Goal: Task Accomplishment & Management: Complete application form

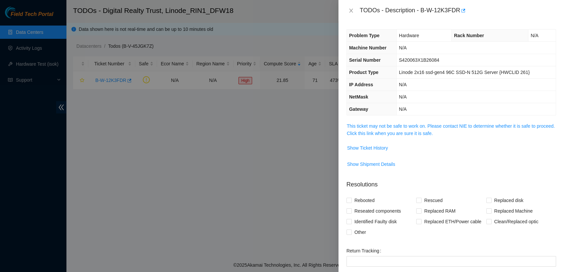
click at [235, 161] on div at bounding box center [282, 136] width 564 height 272
click at [351, 12] on icon "close" at bounding box center [350, 10] width 5 height 5
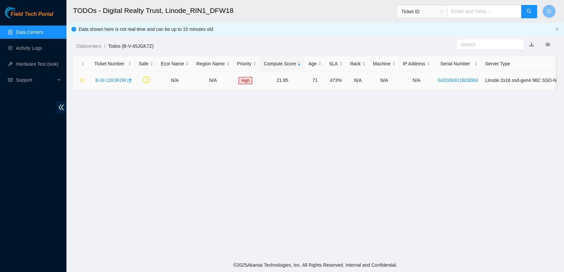
click at [115, 82] on link "B-W-12K3FDR" at bounding box center [110, 80] width 31 height 5
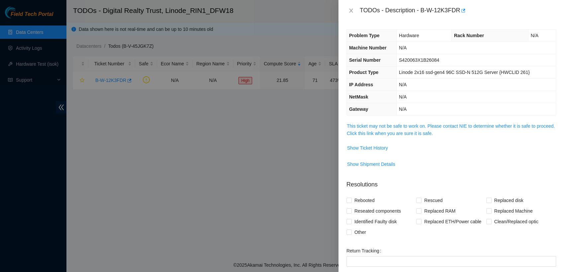
click at [532, 143] on span "Show Ticket History" at bounding box center [451, 148] width 209 height 11
click at [382, 147] on span "Show Ticket History" at bounding box center [367, 147] width 41 height 7
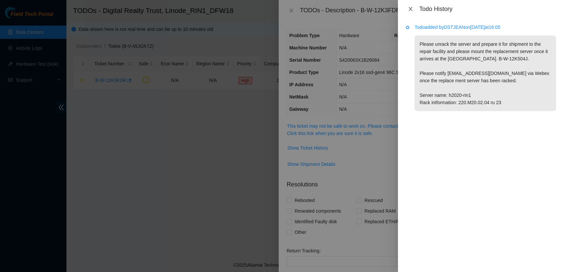
click at [413, 10] on button "Close" at bounding box center [410, 9] width 9 height 6
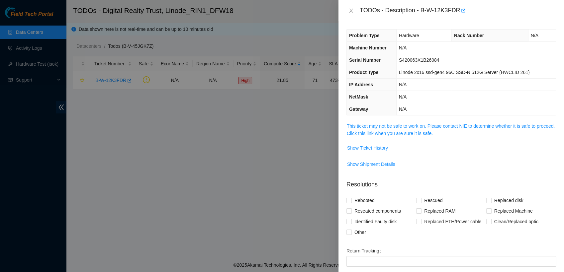
click at [40, 33] on div at bounding box center [282, 136] width 564 height 272
click at [352, 11] on icon "close" at bounding box center [350, 10] width 5 height 5
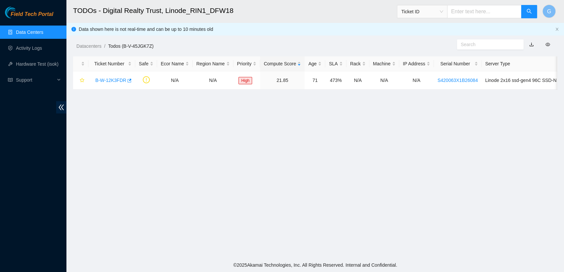
click at [42, 30] on link "Data Centers" at bounding box center [29, 32] width 27 height 5
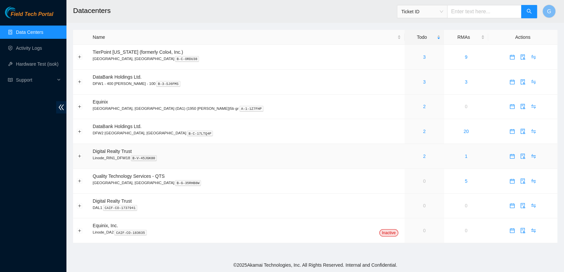
click at [133, 152] on td "Digital Realty Trust Linode_RIN1_DFW18 B-V-45JGK80" at bounding box center [246, 156] width 315 height 25
click at [423, 157] on link "2" at bounding box center [424, 156] width 3 height 5
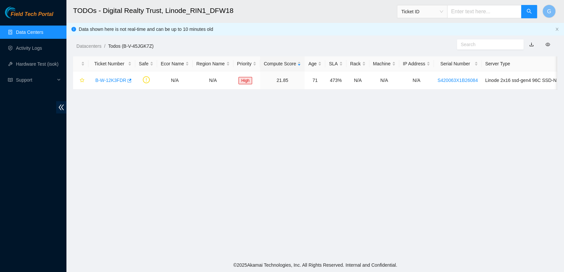
click at [244, 30] on div "Datacenters / Todos (B-V-45JGK7Z) /" at bounding box center [252, 31] width 373 height 37
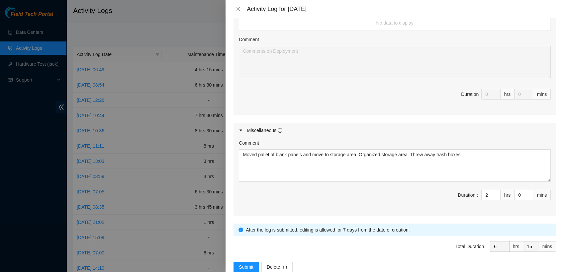
scroll to position [321, 0]
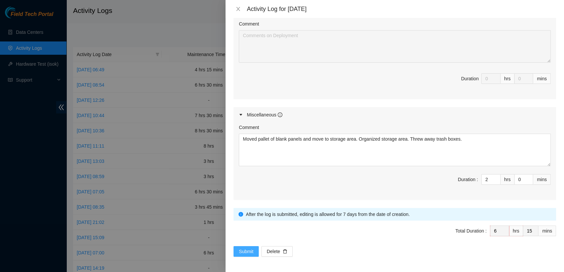
click at [252, 254] on span "Submit" at bounding box center [246, 251] width 15 height 7
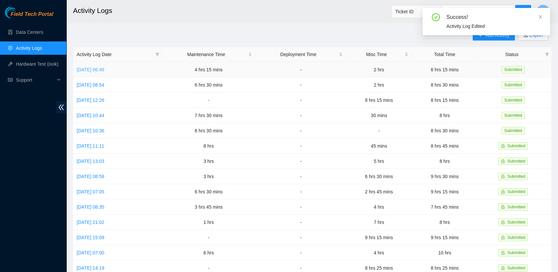
click at [100, 72] on link "Tue, 30 Sep 2025 06:49" at bounding box center [91, 69] width 28 height 5
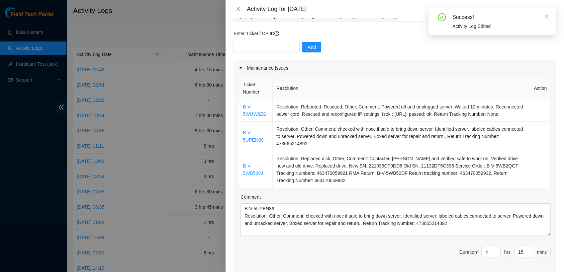
scroll to position [45, 0]
click at [326, 179] on td "Resolution: Replaced disk, Other, Comment: Contacted Alex and verified safe to …" at bounding box center [401, 169] width 257 height 37
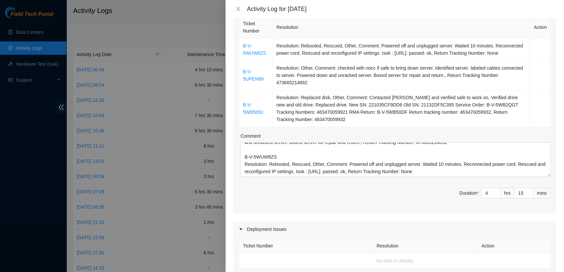
scroll to position [0, 0]
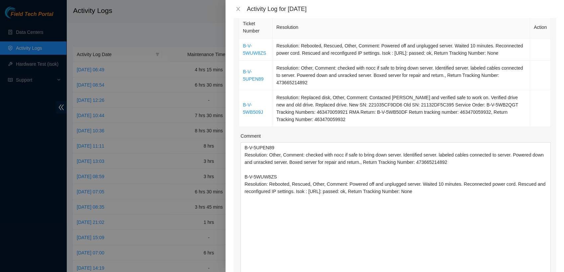
drag, startPoint x: 544, startPoint y: 174, endPoint x: 549, endPoint y: 291, distance: 117.3
click at [549, 272] on html "Field Tech Portal Data Centers Activity Logs Hardware Test (isok) Support Activ…" at bounding box center [282, 136] width 564 height 272
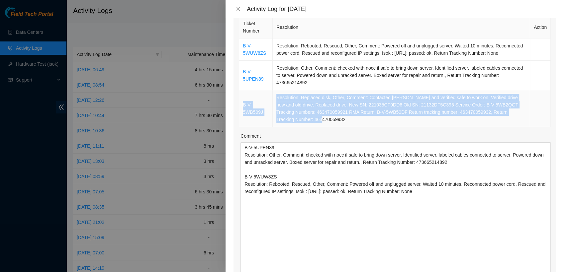
drag, startPoint x: 328, startPoint y: 121, endPoint x: 241, endPoint y: 105, distance: 88.1
click at [241, 105] on tr "B-V-5WB509J Resolution: Replaced disk, Other, Comment: Contacted Alex and verif…" at bounding box center [394, 108] width 311 height 37
copy tr "B-V-5WB509J Resolution: Replaced disk, Other, Comment: Contacted Alex and verif…"
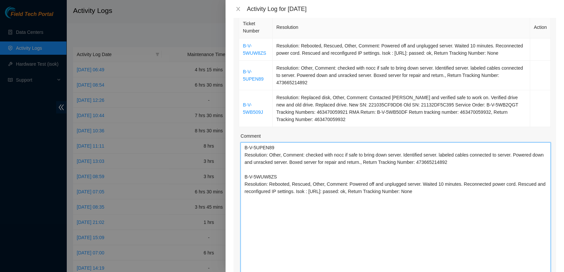
click at [459, 193] on textarea "B-V-5UPEN89 Resolution: Other, Comment: checked with nocc if safe to bring down…" at bounding box center [395, 217] width 310 height 150
paste textarea "B-V-5WB509J Resolution: Replaced disk, Other, Comment: Contacted Alex and verif…"
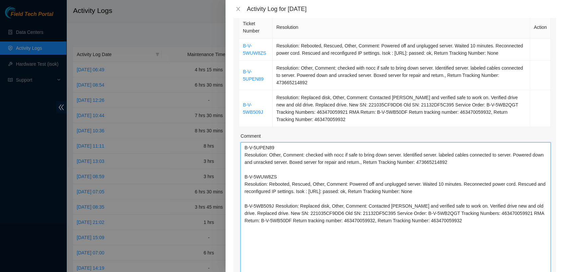
click at [275, 205] on textarea "B-V-5UPEN89 Resolution: Other, Comment: checked with nocc if safe to bring down…" at bounding box center [395, 217] width 310 height 150
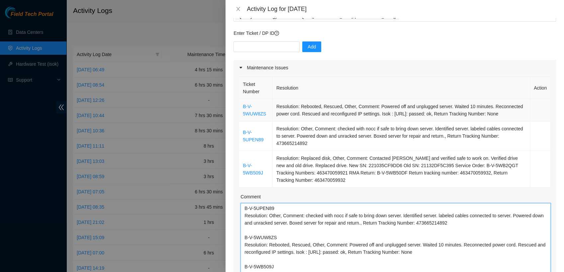
scroll to position [0, 0]
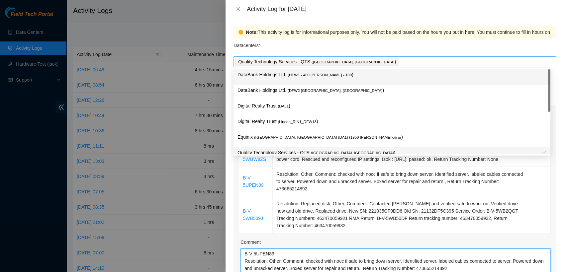
click at [367, 62] on div "Quality Technology Services - QTS ( Irving, TX )" at bounding box center [394, 61] width 319 height 9
type textarea "B-V-5UPEN89 Resolution: Other, Comment: checked with nocc if safe to bring down…"
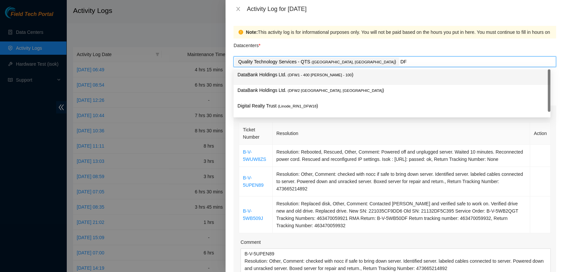
type input "DFW"
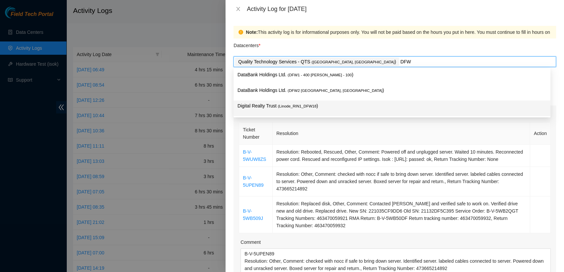
click at [303, 107] on span "( Linode_RIN1_DFW18" at bounding box center [297, 106] width 39 height 4
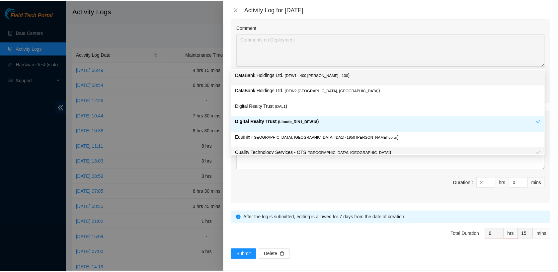
scroll to position [475, 0]
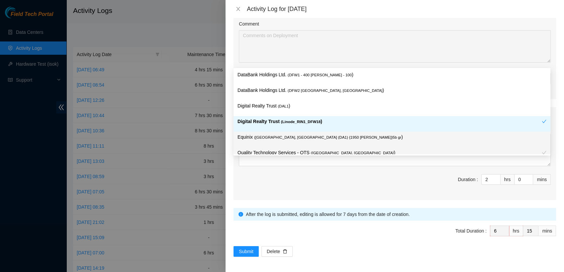
click at [404, 241] on span "Total Duration : 6 hrs 15 mins" at bounding box center [394, 235] width 322 height 19
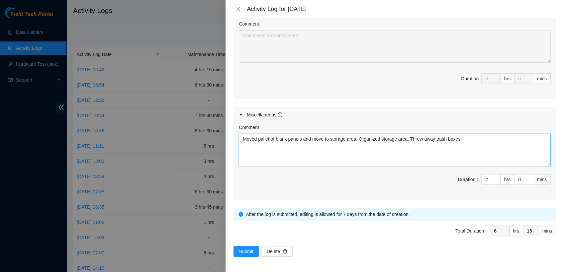
click at [242, 138] on textarea "Moved pallet of blank panels and move to storage area. Organized storage area. …" at bounding box center [395, 150] width 312 height 33
click at [523, 142] on textarea "@ QTS Moved pallet of blank panels and move to storage area. Organized storage …" at bounding box center [395, 150] width 312 height 33
type textarea "@ QTS Moved pallet of blank panels and move to storage area. Organized storage …"
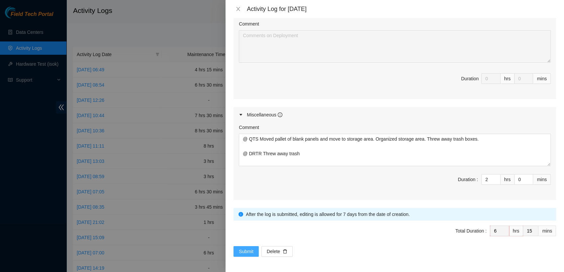
click at [249, 253] on span "Submit" at bounding box center [246, 251] width 15 height 7
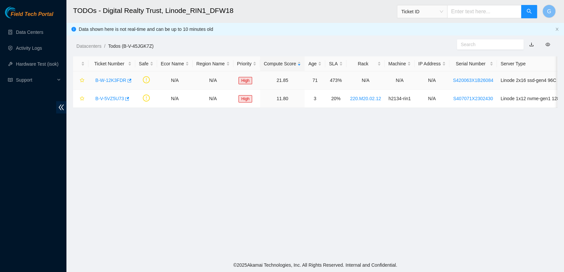
click at [116, 82] on link "B-W-12K3FDR" at bounding box center [110, 80] width 31 height 5
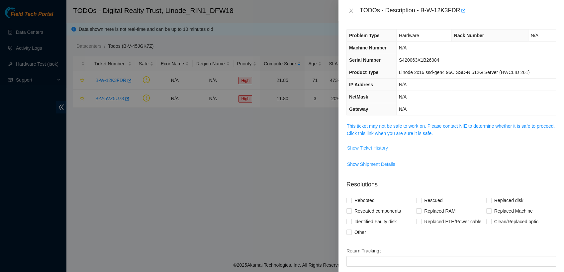
click at [364, 147] on span "Show Ticket History" at bounding box center [367, 147] width 41 height 7
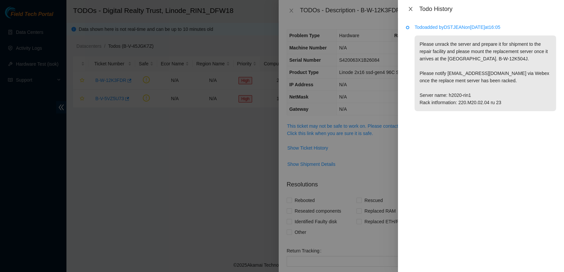
click at [409, 8] on icon "close" at bounding box center [410, 8] width 5 height 5
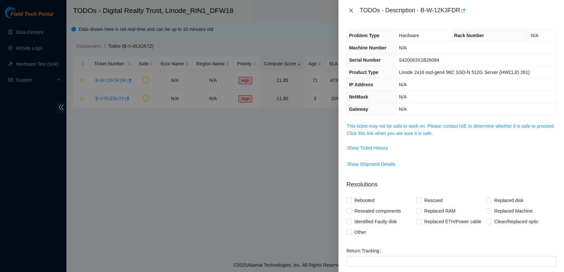
click at [346, 13] on button "Close" at bounding box center [350, 11] width 9 height 6
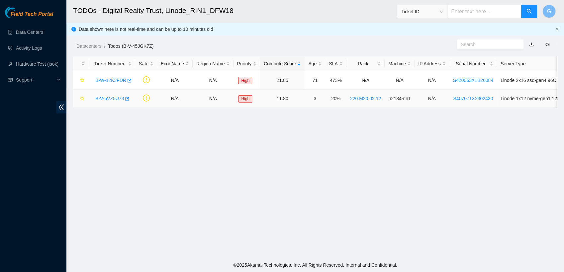
click at [105, 99] on link "B-V-5VZ5U73" at bounding box center [109, 98] width 29 height 5
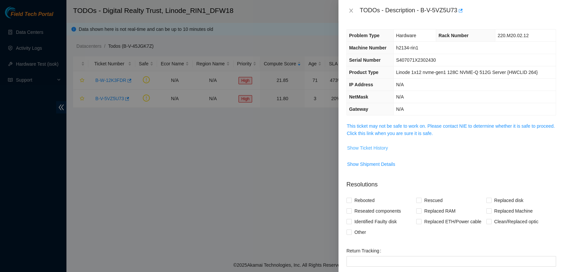
click at [370, 148] on span "Show Ticket History" at bounding box center [367, 147] width 41 height 7
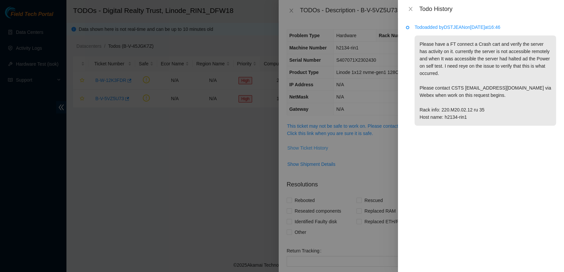
click at [370, 148] on div at bounding box center [282, 136] width 564 height 272
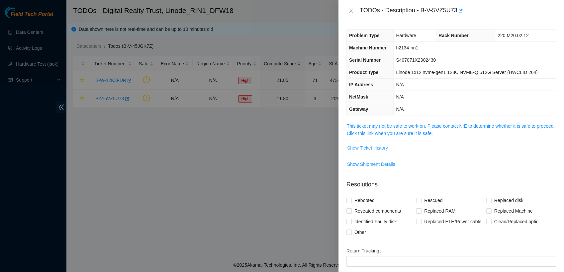
click at [370, 148] on span "Show Ticket History" at bounding box center [367, 147] width 41 height 7
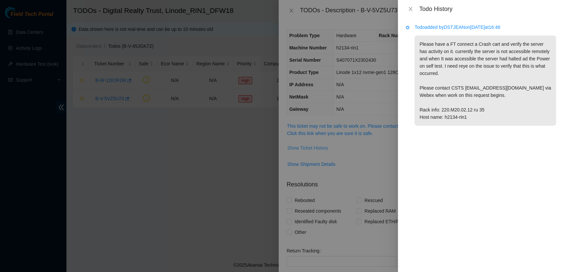
click at [370, 148] on div at bounding box center [282, 136] width 564 height 272
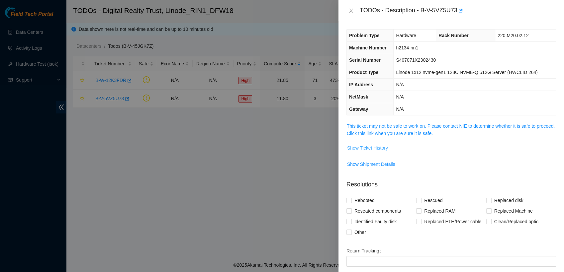
click at [370, 148] on span "Show Ticket History" at bounding box center [367, 147] width 41 height 7
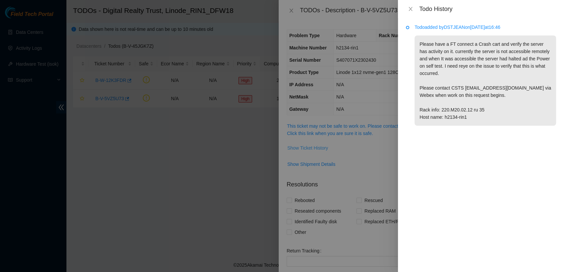
click at [370, 148] on div at bounding box center [282, 136] width 564 height 272
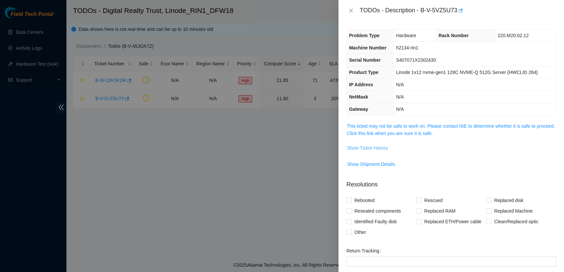
click at [370, 148] on span "Show Ticket History" at bounding box center [367, 147] width 41 height 7
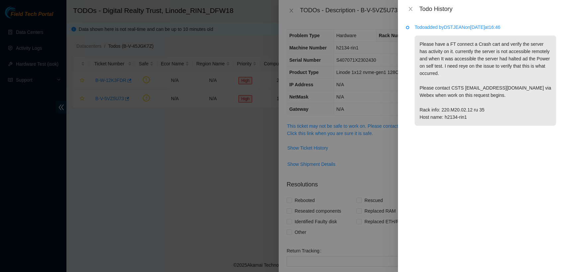
click at [431, 90] on p "Please have a FT connect a Crash cart and verify the server has activity on it.…" at bounding box center [484, 81] width 141 height 90
click at [364, 145] on div at bounding box center [282, 136] width 564 height 272
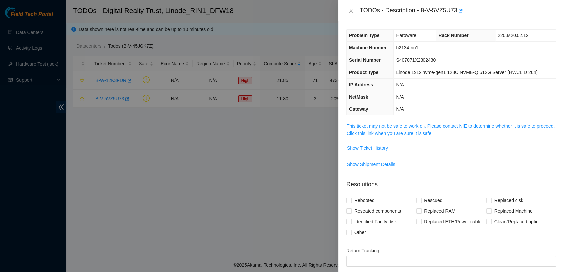
click at [535, 175] on p "Resolutions" at bounding box center [450, 182] width 209 height 14
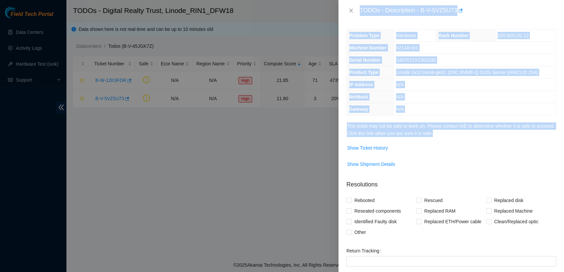
drag, startPoint x: 356, startPoint y: 10, endPoint x: 463, endPoint y: 131, distance: 162.3
click at [463, 131] on div "TODOs - Description - B-V-5VZ5U73 Problem Type Hardware Rack Number 220.M20.02.…" at bounding box center [450, 136] width 225 height 272
copy div "TODOs - Description - B-V-5VZ5U73 Problem Type Hardware Rack Number 220.M20.02.…"
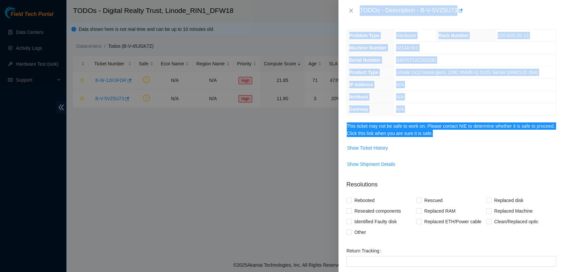
click at [408, 31] on td "Hardware" at bounding box center [414, 36] width 42 height 12
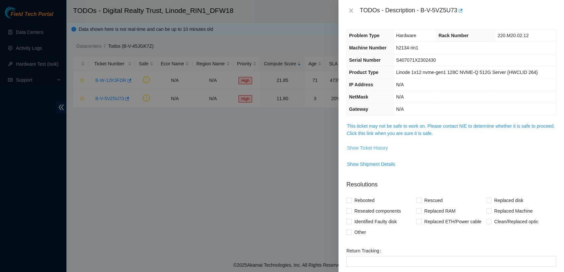
click at [374, 148] on span "Show Ticket History" at bounding box center [367, 147] width 41 height 7
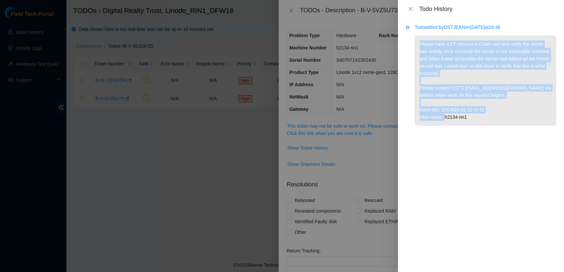
drag, startPoint x: 479, startPoint y: 118, endPoint x: 397, endPoint y: 37, distance: 115.5
click at [398, 37] on div "Todo added by DSTJEAN on 2025-09-30 at 16:46 Please have a FT connect a Crash c…" at bounding box center [481, 145] width 166 height 254
copy p "Please have a FT connect a Crash cart and verify the server has activity on it.…"
click at [543, 160] on div "Todo added by DSTJEAN on 2025-09-30 at 16:46 Please have a FT connect a Crash c…" at bounding box center [481, 145] width 166 height 254
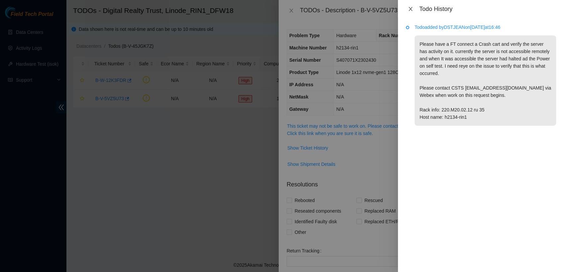
click at [409, 7] on icon "close" at bounding box center [410, 9] width 4 height 4
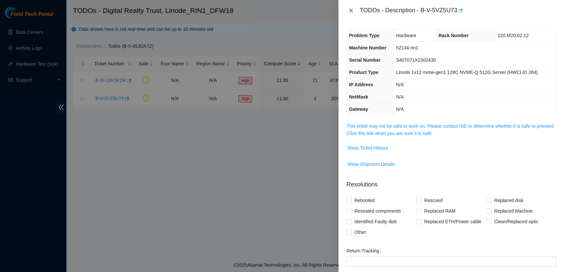
drag, startPoint x: 350, startPoint y: 10, endPoint x: 351, endPoint y: 6, distance: 4.1
click at [351, 6] on div "TODOs - Description - B-V-5VZ5U73" at bounding box center [450, 10] width 209 height 11
drag, startPoint x: 351, startPoint y: 6, endPoint x: 357, endPoint y: 13, distance: 8.9
click at [357, 13] on div "TODOs - Description - B-V-5VZ5U73" at bounding box center [450, 10] width 209 height 11
click at [351, 10] on icon "close" at bounding box center [350, 10] width 5 height 5
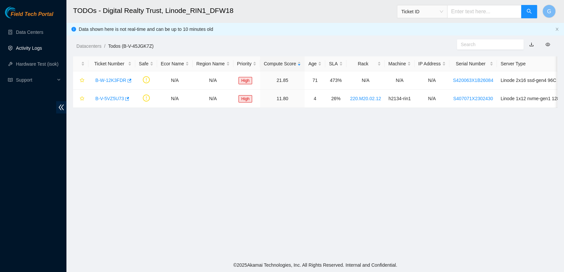
click at [30, 49] on link "Activity Logs" at bounding box center [29, 47] width 26 height 5
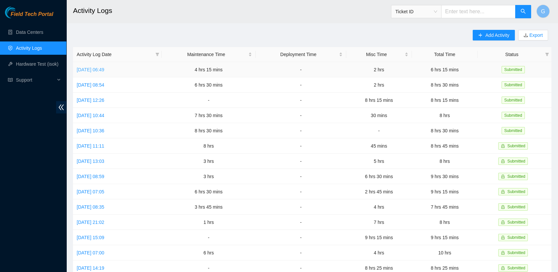
click at [104, 70] on link "[DATE] 06:49" at bounding box center [91, 69] width 28 height 5
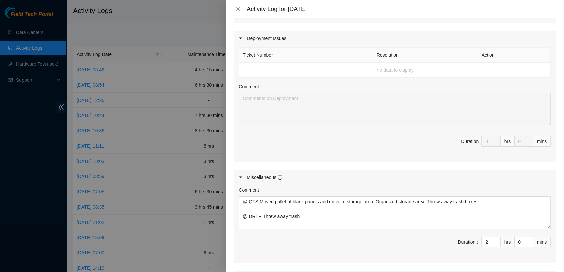
scroll to position [358, 0]
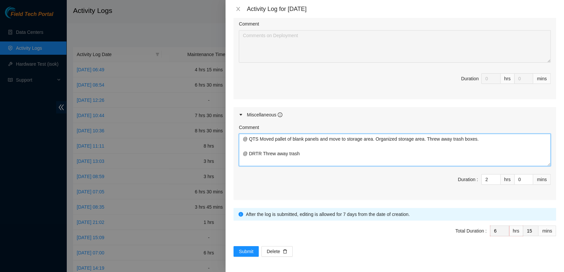
click at [311, 154] on textarea "@ QTS Moved pallet of blank panels and move to storage area. Organized storage …" at bounding box center [395, 150] width 312 height 33
click at [356, 11] on div "Activity Log for [DATE]" at bounding box center [401, 8] width 309 height 7
click at [260, 153] on textarea "@ QTS Moved pallet of blank panels and move to storage area. Organized storage …" at bounding box center [395, 150] width 312 height 33
paste textarea "B-V-5VZ5U73"
click at [478, 152] on textarea "@ QTS Moved pallet of blank panels and move to storage area. Organized storage …" at bounding box center [395, 150] width 312 height 33
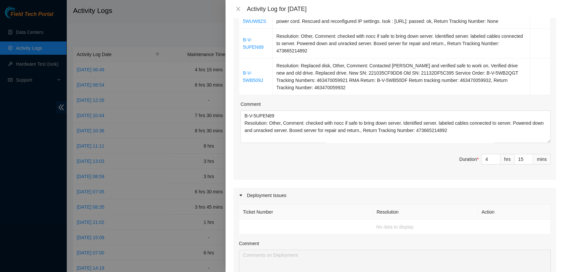
scroll to position [137, 0]
type textarea "@ QTS Moved pallet of blank panels and move to storage area. Organized storage …"
type input "5"
type input "7"
click at [495, 158] on icon "up" at bounding box center [496, 158] width 2 height 2
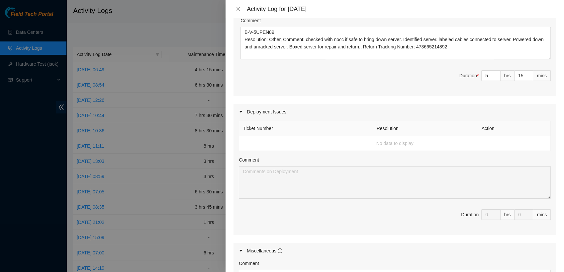
scroll to position [358, 0]
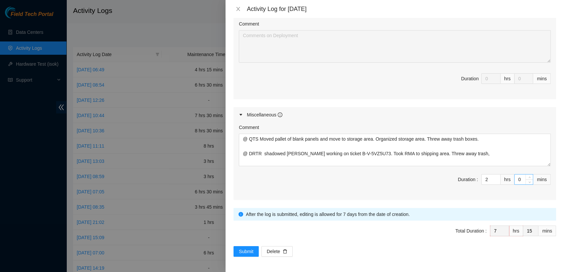
click at [514, 177] on input "0" at bounding box center [523, 180] width 18 height 10
type input "1"
type input "16"
click at [527, 177] on span "up" at bounding box center [529, 178] width 4 height 4
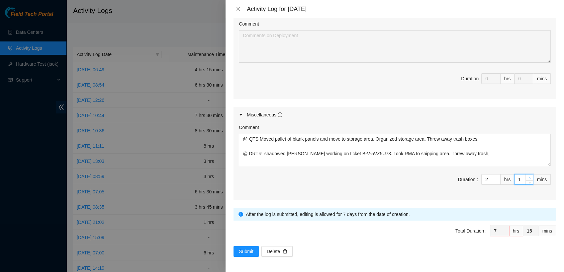
type input "2"
type input "17"
click at [527, 177] on span "up" at bounding box center [529, 178] width 4 height 4
type input "3"
type input "18"
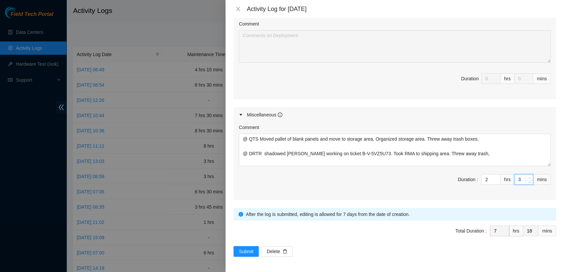
click at [527, 177] on span "up" at bounding box center [529, 178] width 4 height 4
click at [515, 180] on input "3" at bounding box center [523, 180] width 18 height 10
type input "15"
type input "1"
type input "16"
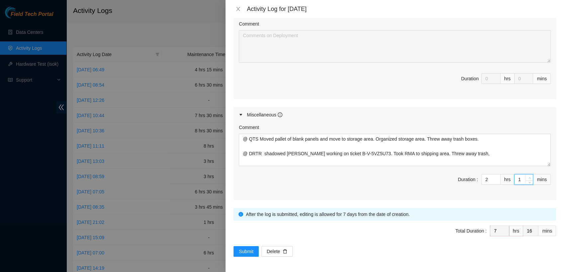
click at [525, 175] on span "Increase Value" at bounding box center [528, 178] width 7 height 6
type input "2"
type input "17"
click at [525, 175] on span "Increase Value" at bounding box center [528, 178] width 7 height 6
type input "1"
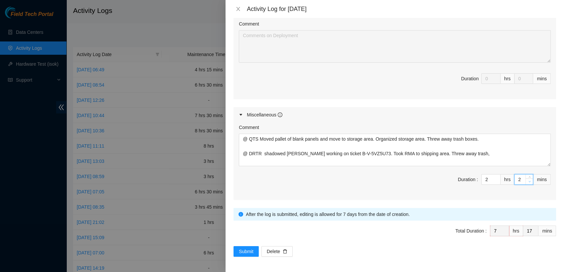
type input "16"
click at [528, 181] on icon "down" at bounding box center [529, 182] width 2 height 2
type input "2"
type input "17"
click at [525, 179] on span "Increase Value" at bounding box center [528, 178] width 7 height 6
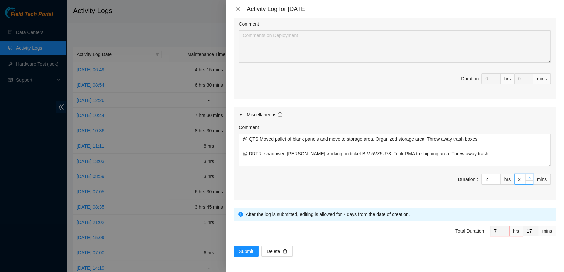
type input "3"
type input "18"
click at [525, 179] on span "Increase Value" at bounding box center [528, 178] width 7 height 6
type input "4"
type input "19"
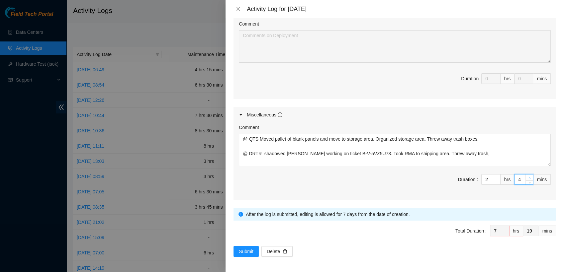
click at [525, 179] on span "Increase Value" at bounding box center [528, 178] width 7 height 6
type input "5"
type input "20"
click at [525, 179] on span "Increase Value" at bounding box center [528, 178] width 7 height 6
type input "6"
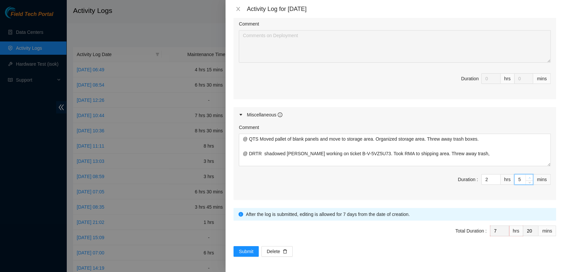
type input "21"
type input "7"
type input "22"
type input "8"
type input "23"
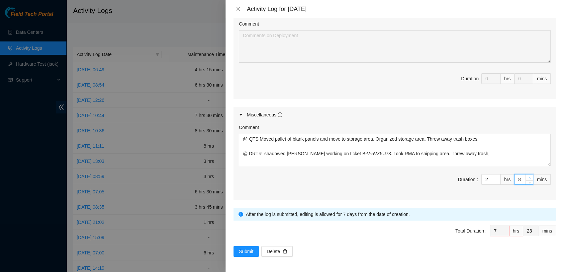
type input "9"
type input "24"
type input "10"
type input "25"
type input "11"
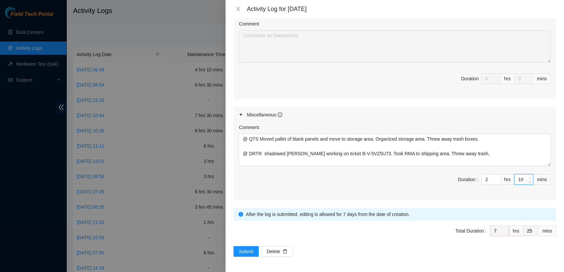
type input "26"
type input "12"
type input "27"
type input "13"
type input "28"
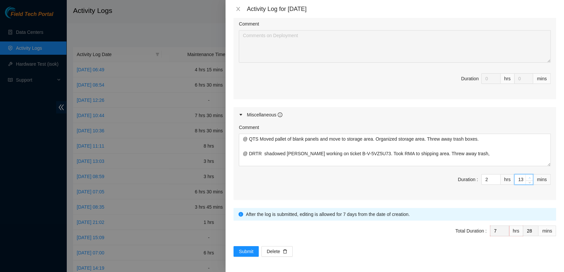
type input "14"
type input "29"
type input "15"
type input "30"
type input "16"
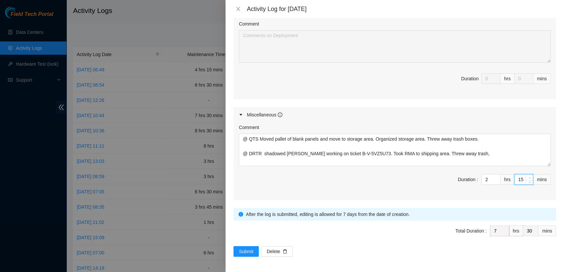
type input "31"
type input "17"
type input "32"
type input "18"
type input "33"
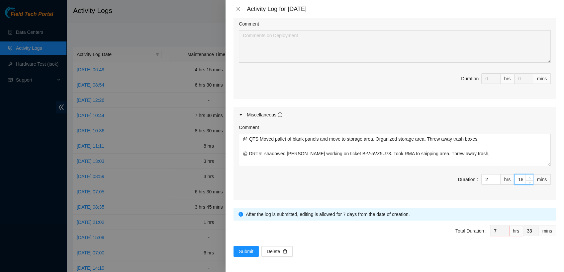
type input "19"
type input "34"
type input "20"
type input "35"
type input "21"
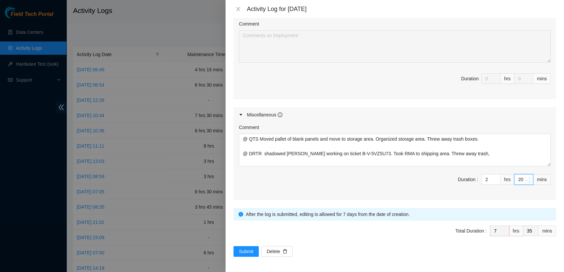
type input "36"
type input "22"
type input "37"
type input "23"
type input "38"
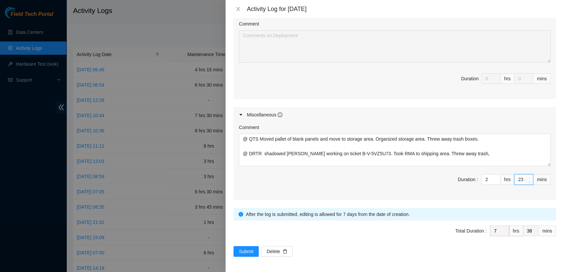
type input "24"
type input "39"
type input "25"
type input "40"
type input "26"
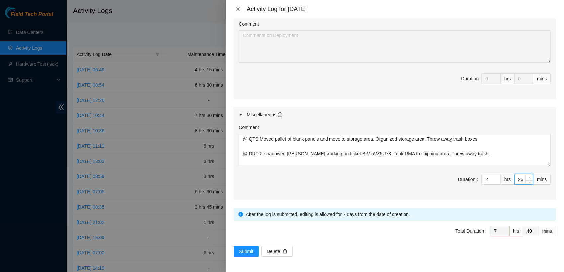
type input "41"
type input "27"
type input "42"
type input "28"
type input "43"
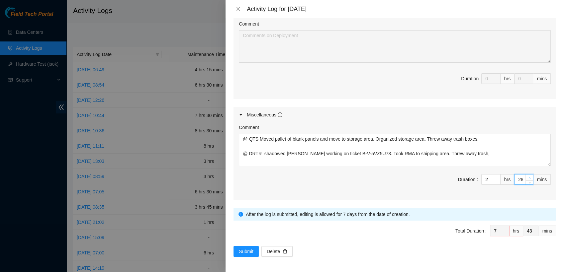
type input "29"
type input "44"
click at [525, 179] on span "Increase Value" at bounding box center [528, 178] width 7 height 6
type input "30"
type input "45"
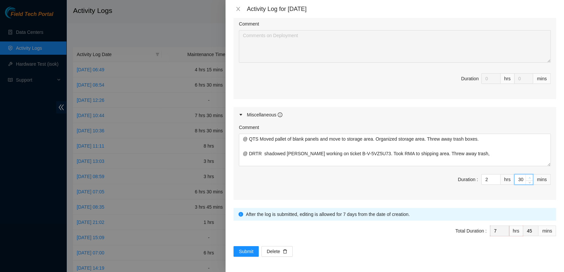
click at [527, 177] on span "up" at bounding box center [529, 178] width 4 height 4
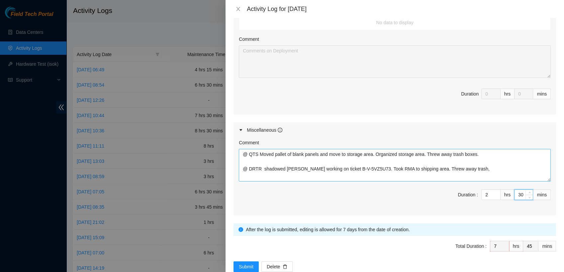
scroll to position [341, 0]
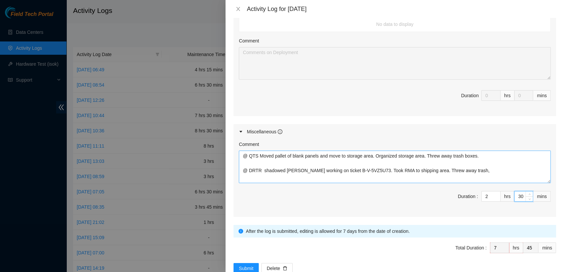
type input "30"
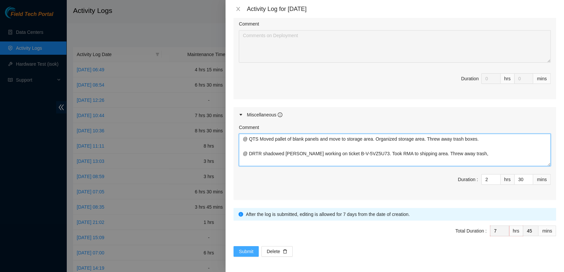
type textarea "@ QTS Moved pallet of blank panels and move to storage area. Organized storage …"
click at [244, 249] on span "Submit" at bounding box center [246, 251] width 15 height 7
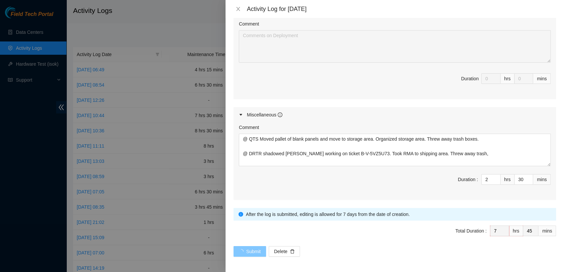
scroll to position [0, 0]
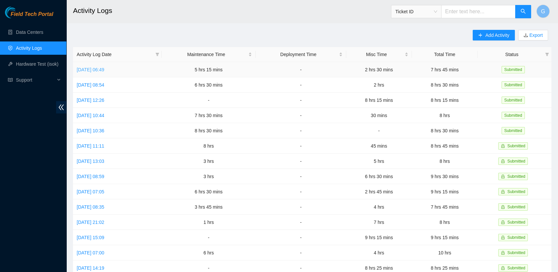
click at [104, 70] on link "Tue, 30 Sep 2025 06:49" at bounding box center [91, 69] width 28 height 5
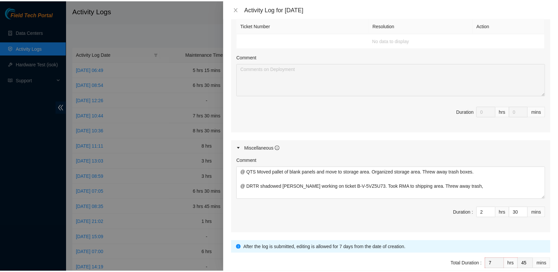
scroll to position [358, 0]
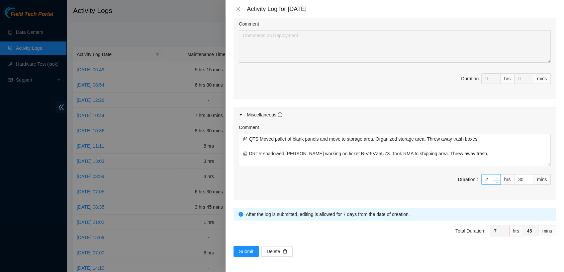
type input "3"
type input "8"
click at [495, 176] on span "up" at bounding box center [497, 178] width 4 height 4
click at [245, 251] on span "Submit" at bounding box center [246, 251] width 15 height 7
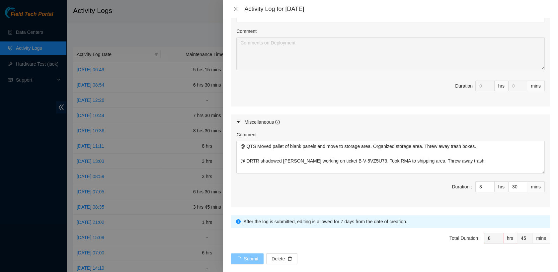
scroll to position [0, 0]
